Goal: Information Seeking & Learning: Learn about a topic

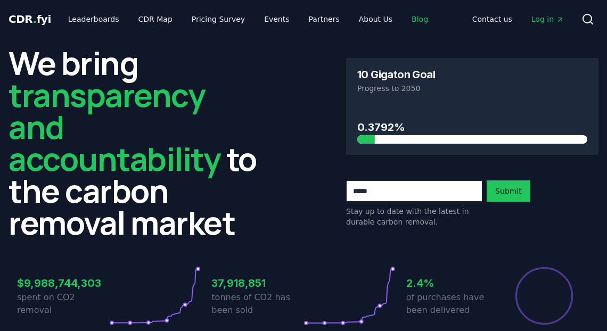
click at [404, 16] on link "Blog" at bounding box center [420, 19] width 34 height 19
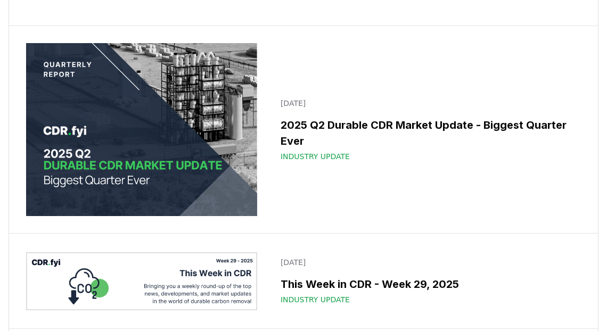
scroll to position [818, 0]
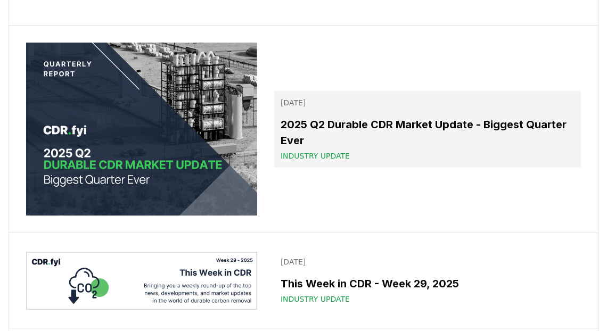
click at [312, 161] on span "Industry Update" at bounding box center [314, 156] width 69 height 11
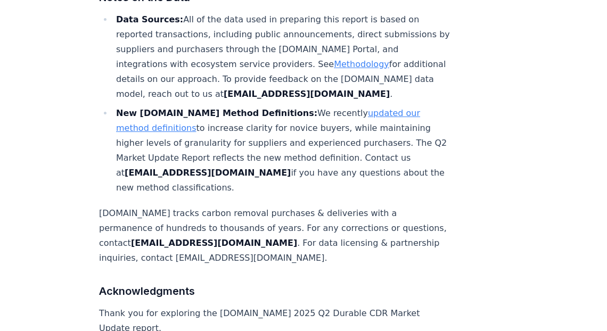
scroll to position [6864, 0]
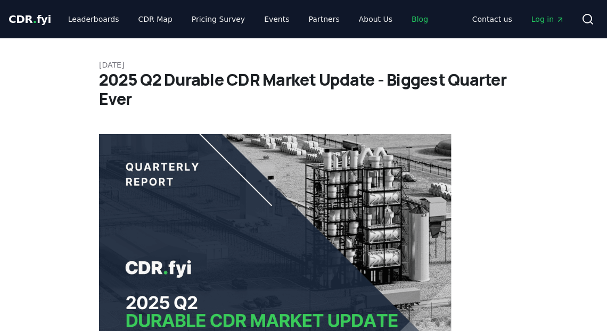
click at [403, 18] on link "Blog" at bounding box center [420, 19] width 34 height 19
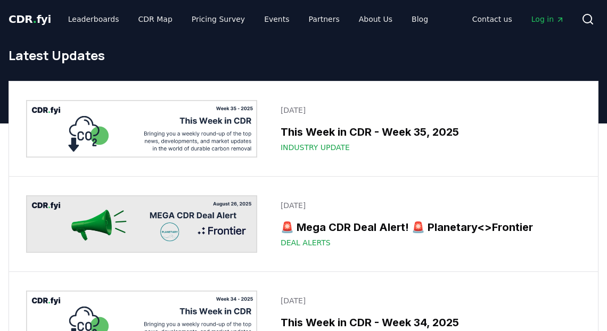
click at [182, 216] on img at bounding box center [141, 223] width 231 height 57
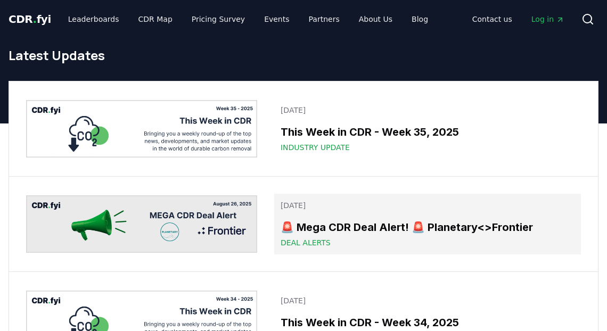
click at [308, 241] on span "Deal Alerts" at bounding box center [305, 242] width 50 height 11
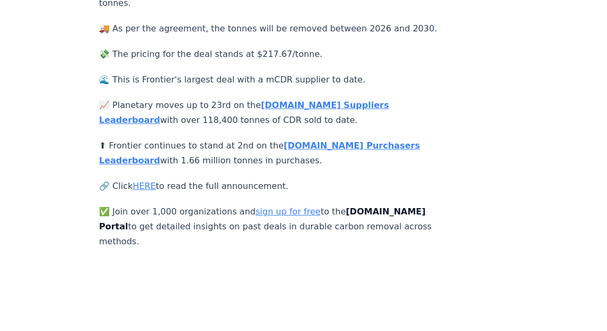
scroll to position [320, 0]
click at [147, 180] on link "HERE" at bounding box center [144, 185] width 23 height 10
